Goal: Go to known website: Go to known website

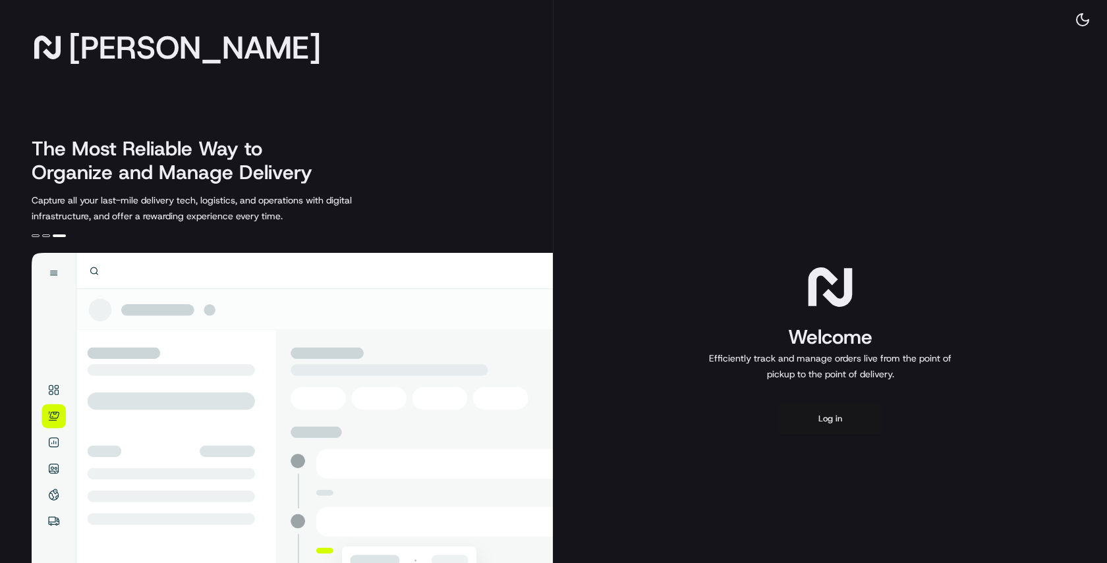
click at [826, 418] on button "Log in" at bounding box center [829, 419] width 105 height 32
